Goal: Communication & Community: Answer question/provide support

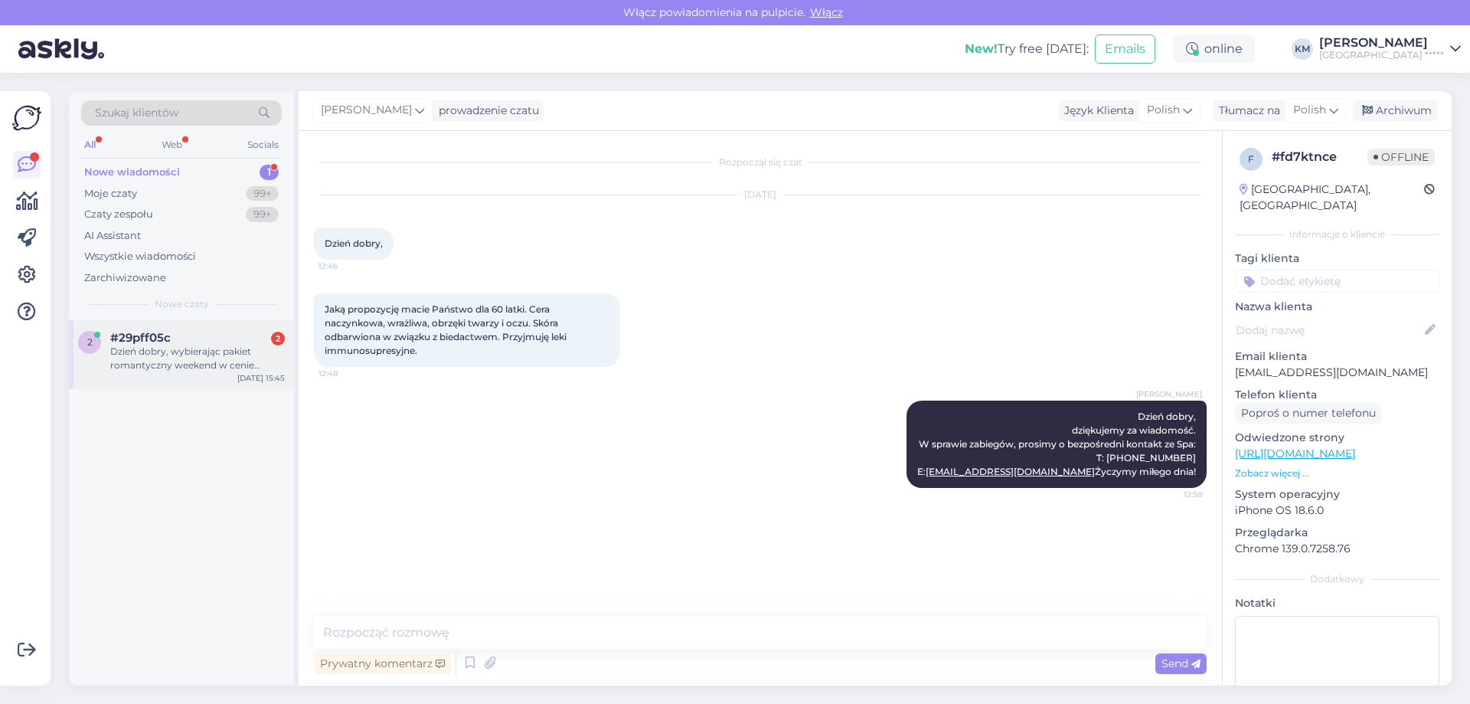
click at [172, 348] on div "Dzień dobry, wybierając pakiet romantyczny weekend w cenie pakietu jest [DOMAIN…" at bounding box center [197, 359] width 175 height 28
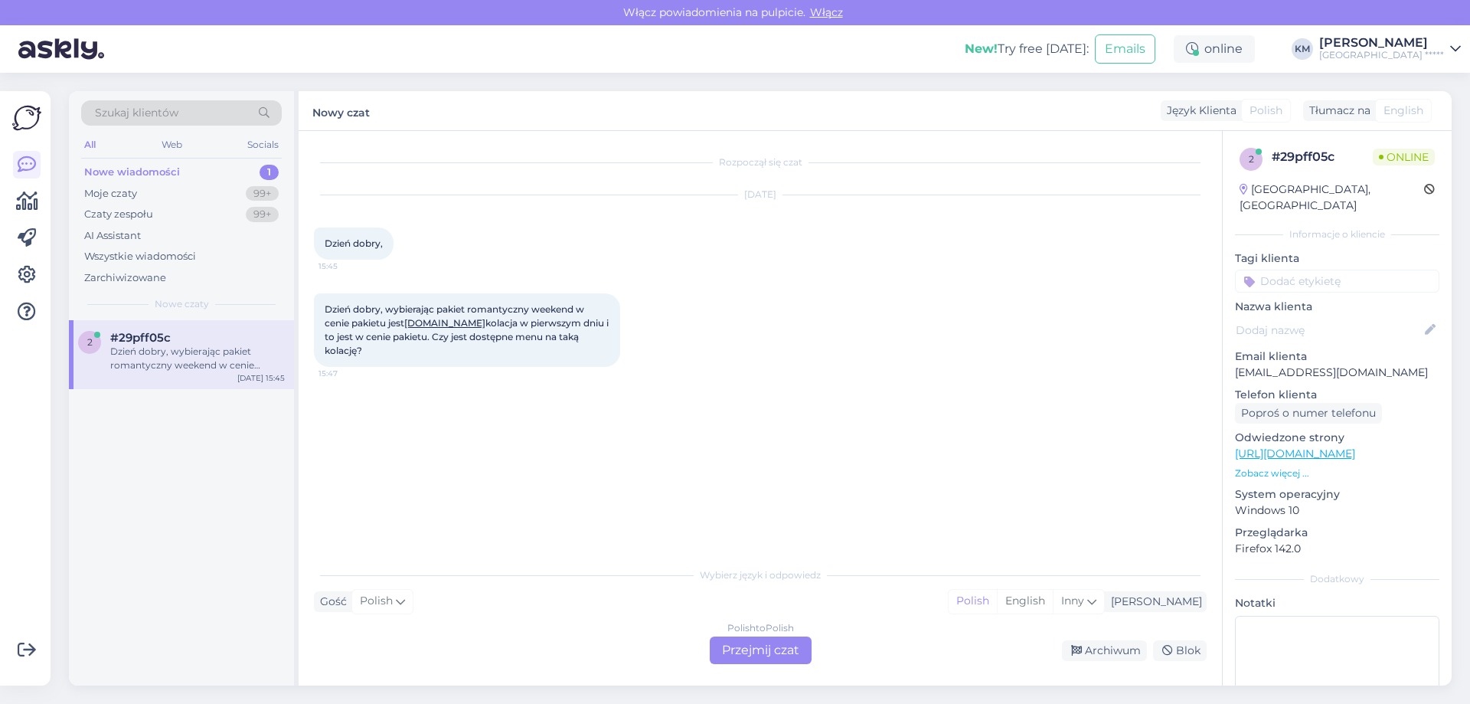
click at [725, 646] on div "Polish to Polish Przejmij czat" at bounding box center [761, 650] width 102 height 28
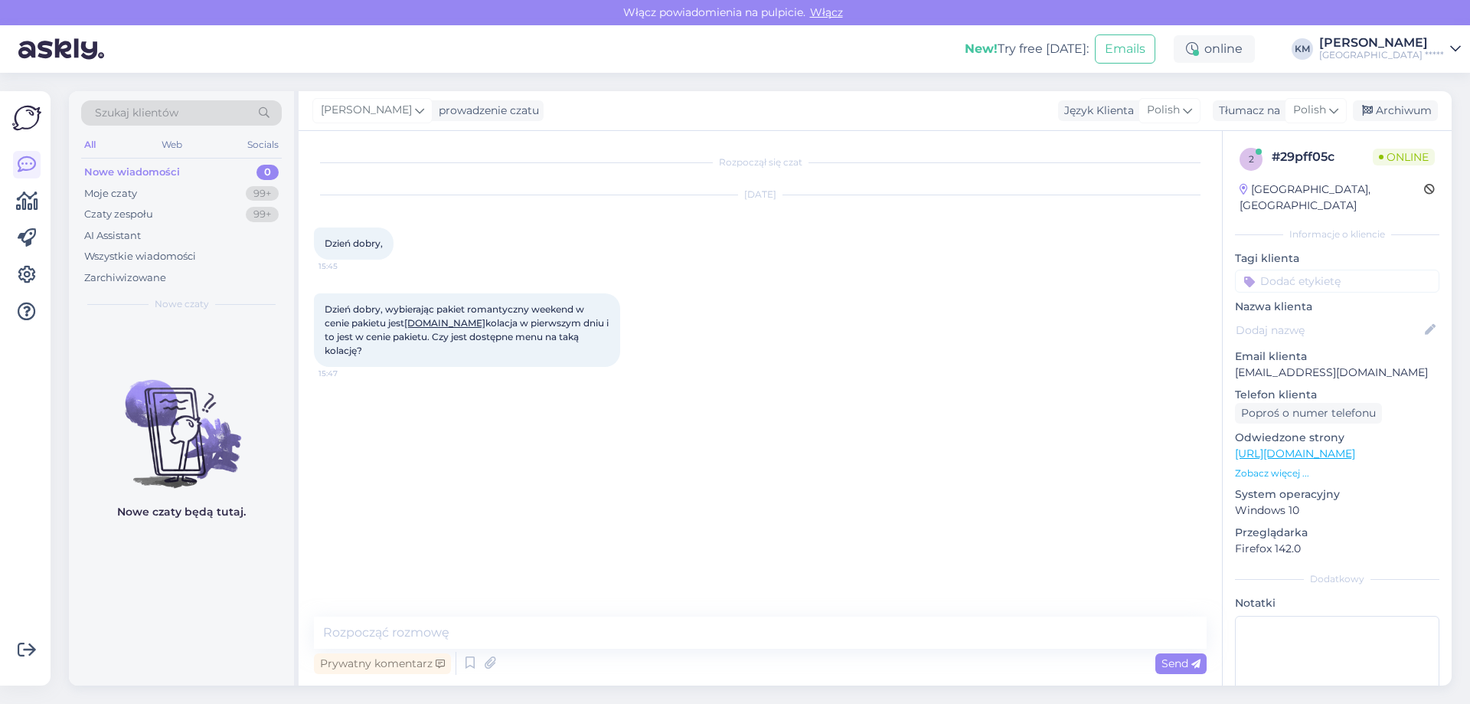
click at [462, 615] on div "Rozpoczął się czat [DATE] Dzień dobry, 15:45 Dzień dobry, wybierając pakiet rom…" at bounding box center [760, 408] width 923 height 554
click at [466, 620] on textarea at bounding box center [760, 632] width 893 height 32
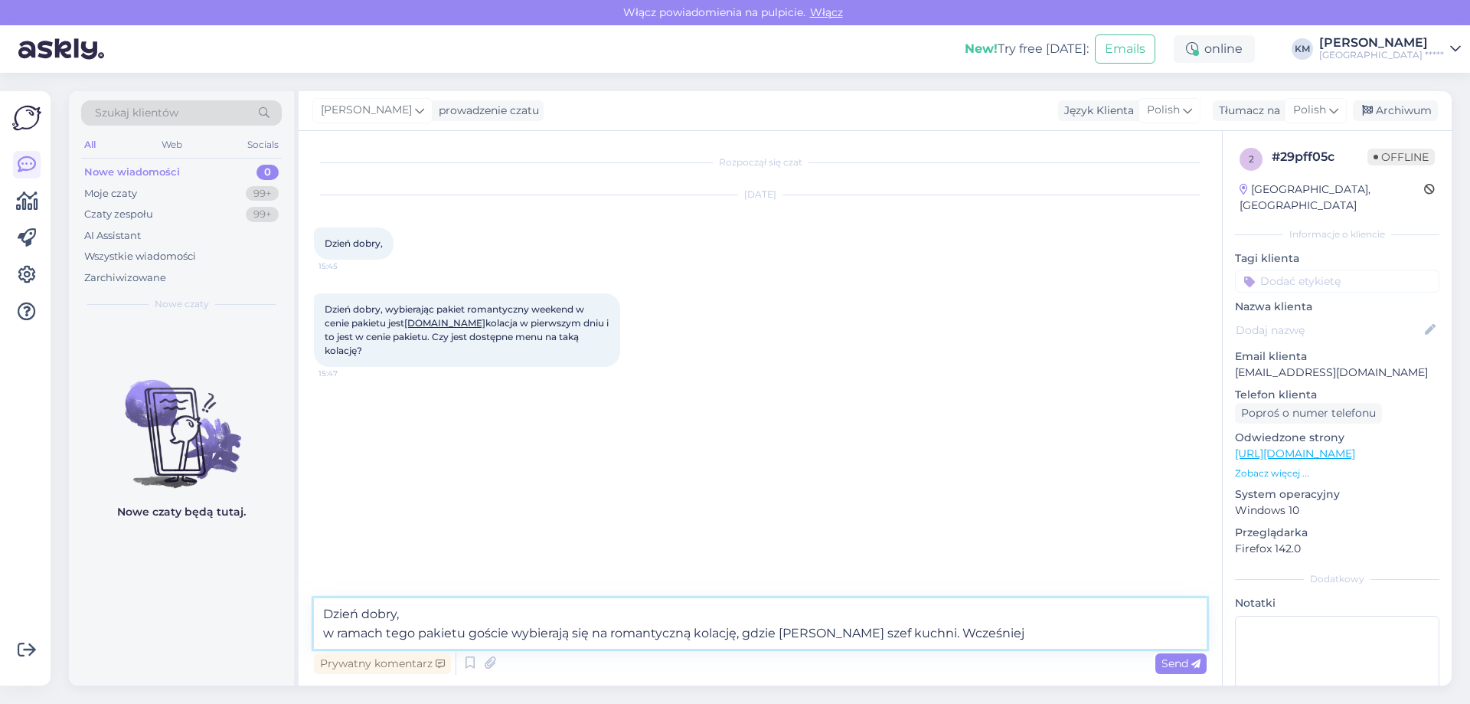
click at [966, 628] on textarea "Dzień dobry, w ramach tego pakietu goście wybierają się na romantyczną kolację,…" at bounding box center [760, 623] width 893 height 51
click at [1052, 629] on textarea "Dzień dobry, w ramach tego pakietu goście wybierają się na romantyczną kolację,…" at bounding box center [760, 623] width 893 height 51
click at [1190, 636] on textarea "Dzień dobry, w ramach tego pakietu goście wybierają się na romantyczną kolację,…" at bounding box center [760, 623] width 893 height 51
click at [940, 633] on textarea "Dzień dobry, w ramach tego pakietu goście wybierają się na romantyczną kolację,…" at bounding box center [760, 623] width 893 height 51
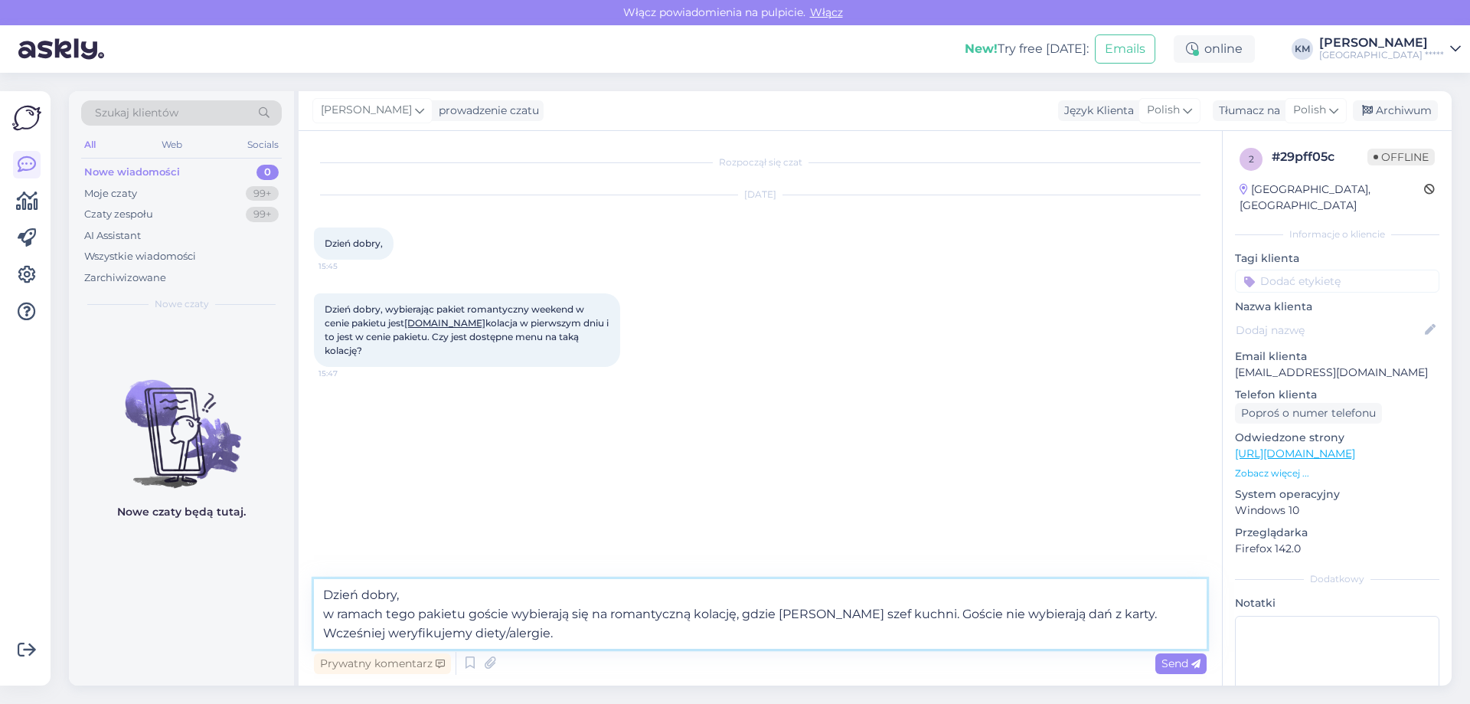
click at [415, 636] on textarea "Dzień dobry, w ramach tego pakietu goście wybierają się na romantyczną kolację,…" at bounding box center [760, 614] width 893 height 70
click at [649, 636] on textarea "Dzień dobry, w ramach tego pakietu goście wybierają się na romantyczną kolację,…" at bounding box center [760, 614] width 893 height 70
type textarea "Dzień dobry, w ramach tego pakietu goście wybierają się na romantyczną kolację,…"
click at [1162, 658] on span "Send" at bounding box center [1181, 663] width 39 height 14
